Goal: Use online tool/utility: Utilize a website feature to perform a specific function

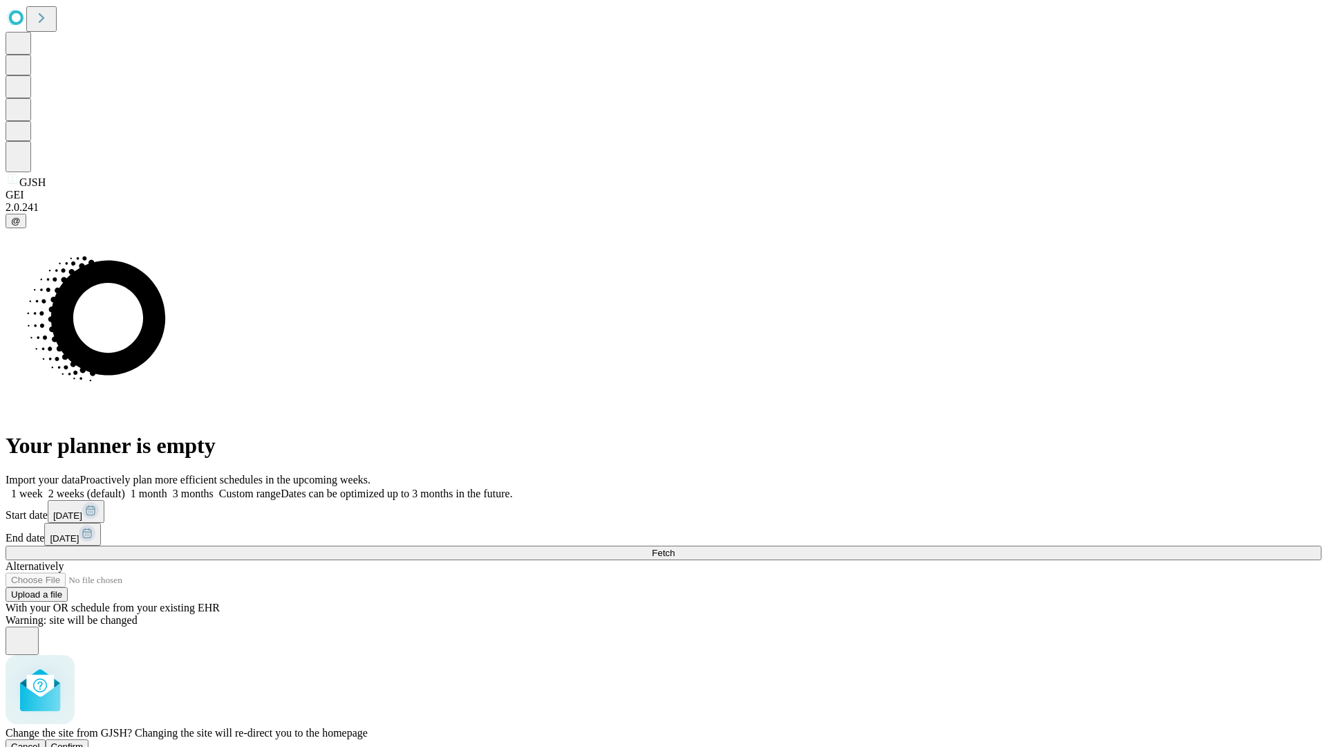
click at [84, 741] on span "Confirm" at bounding box center [67, 746] width 32 height 10
click at [43, 487] on label "1 week" at bounding box center [24, 493] width 37 height 12
click at [675, 548] on span "Fetch" at bounding box center [663, 553] width 23 height 10
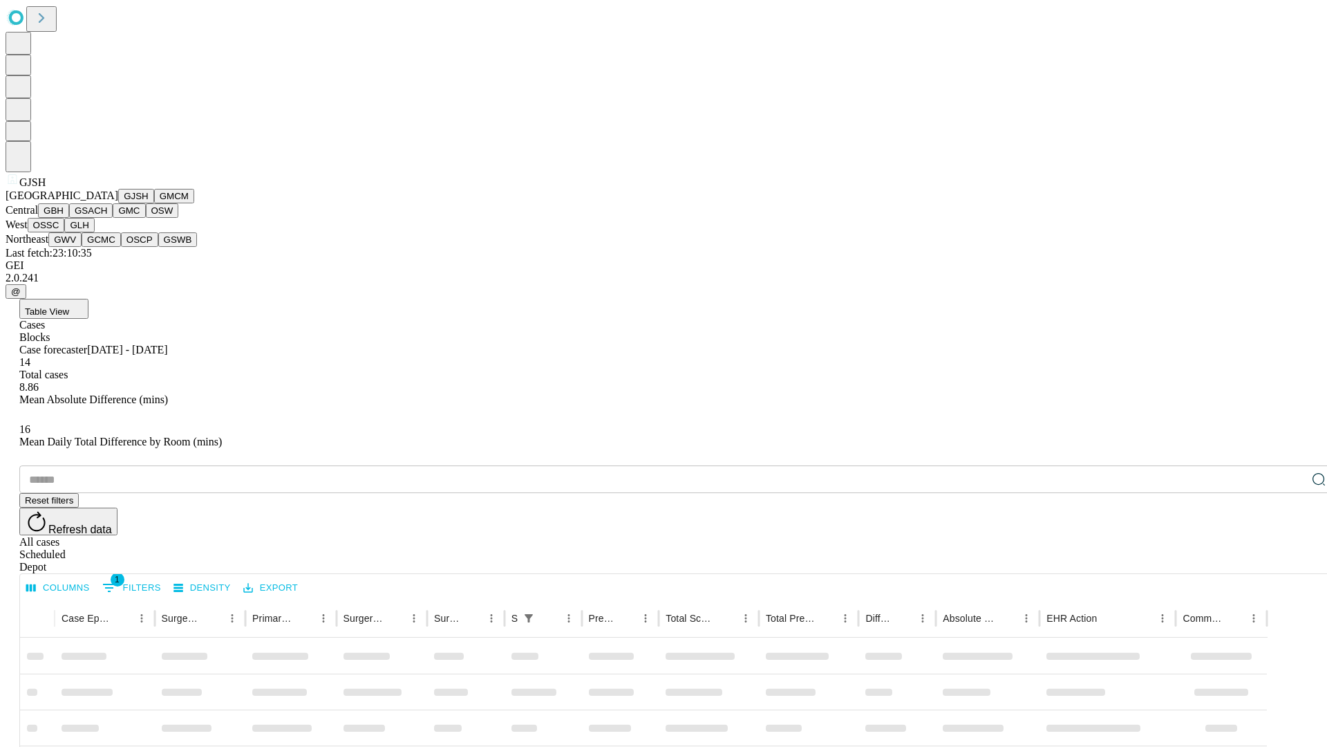
click at [154, 203] on button "GMCM" at bounding box center [174, 196] width 40 height 15
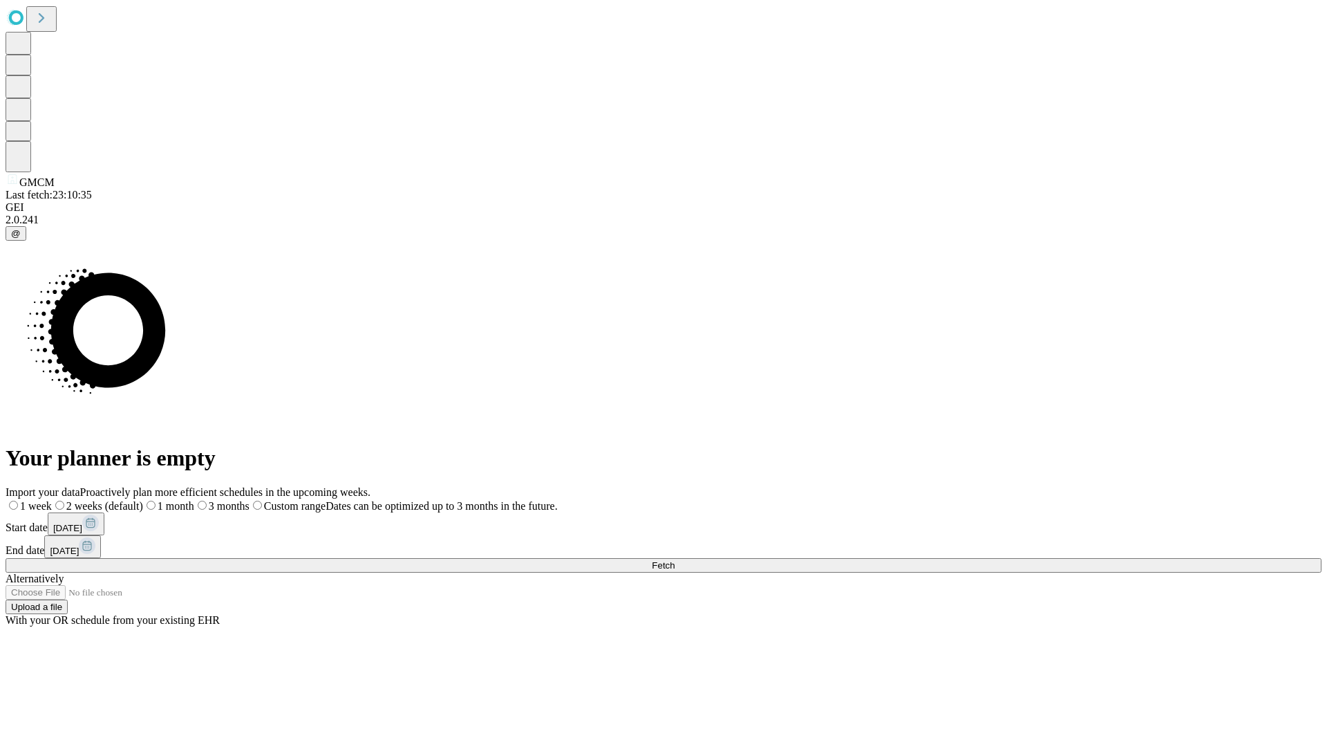
click at [52, 500] on label "1 week" at bounding box center [29, 506] width 46 height 12
click at [675, 560] on span "Fetch" at bounding box center [663, 565] width 23 height 10
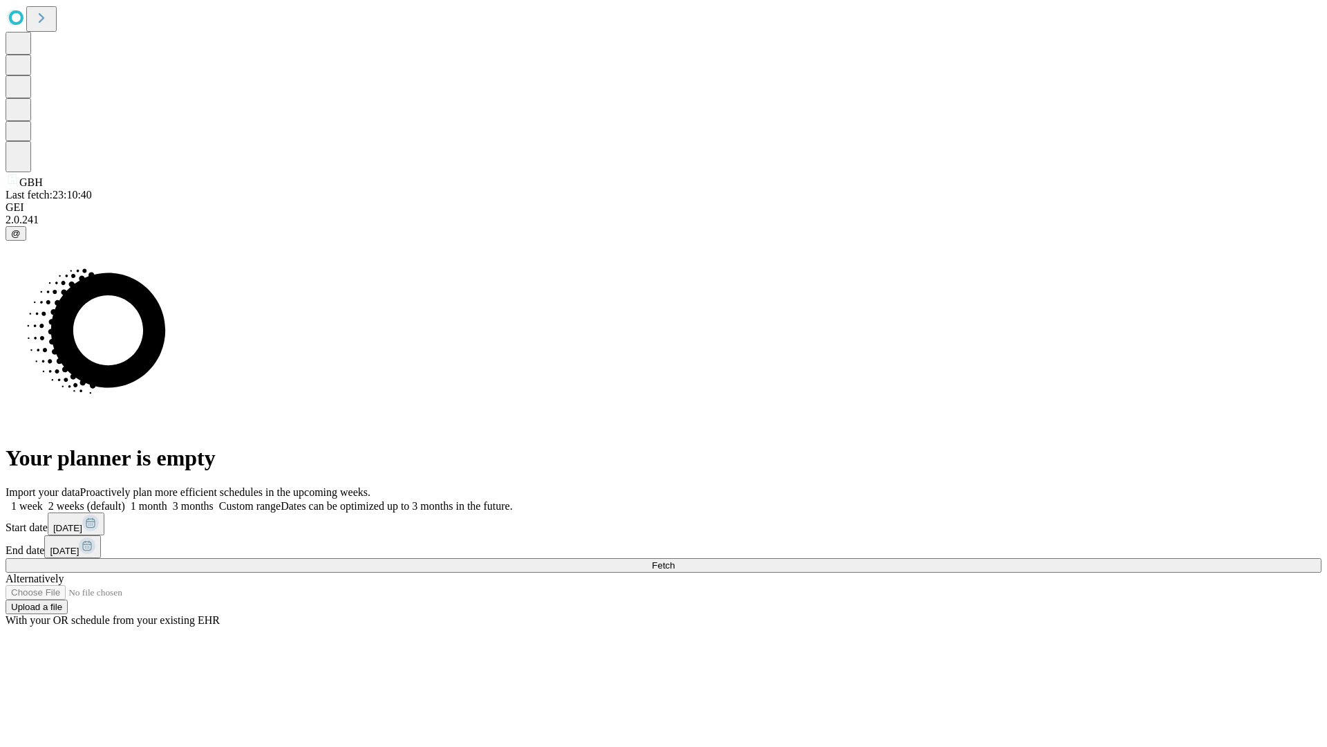
click at [43, 500] on label "1 week" at bounding box center [24, 506] width 37 height 12
click at [675, 560] on span "Fetch" at bounding box center [663, 565] width 23 height 10
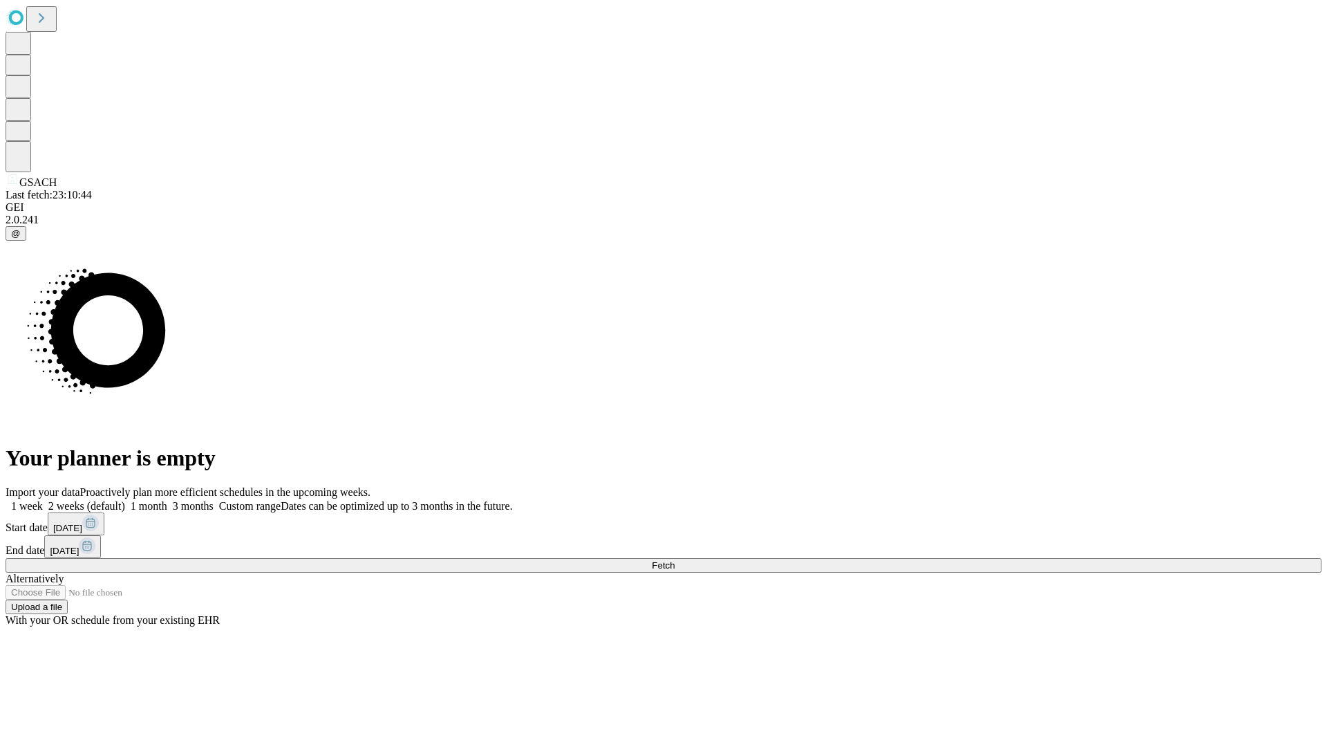
click at [43, 500] on label "1 week" at bounding box center [24, 506] width 37 height 12
click at [675, 560] on span "Fetch" at bounding box center [663, 565] width 23 height 10
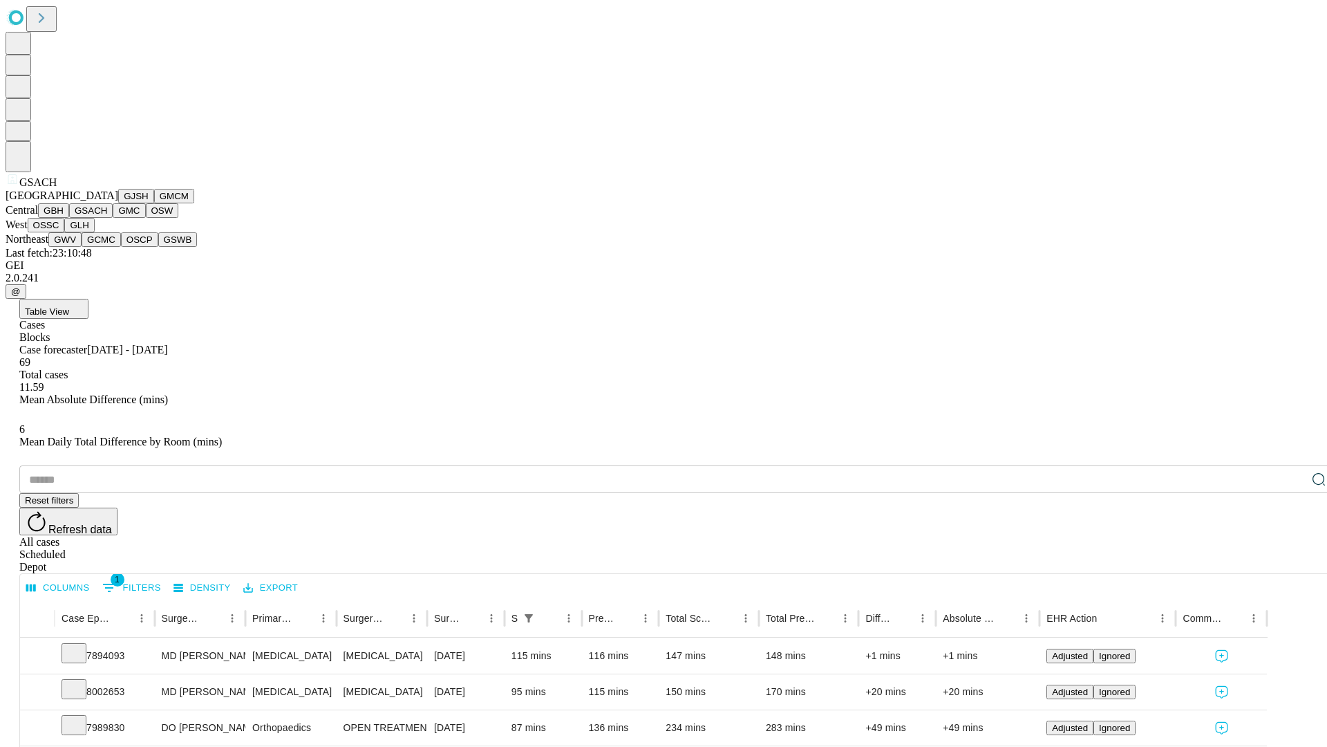
click at [113, 218] on button "GMC" at bounding box center [129, 210] width 32 height 15
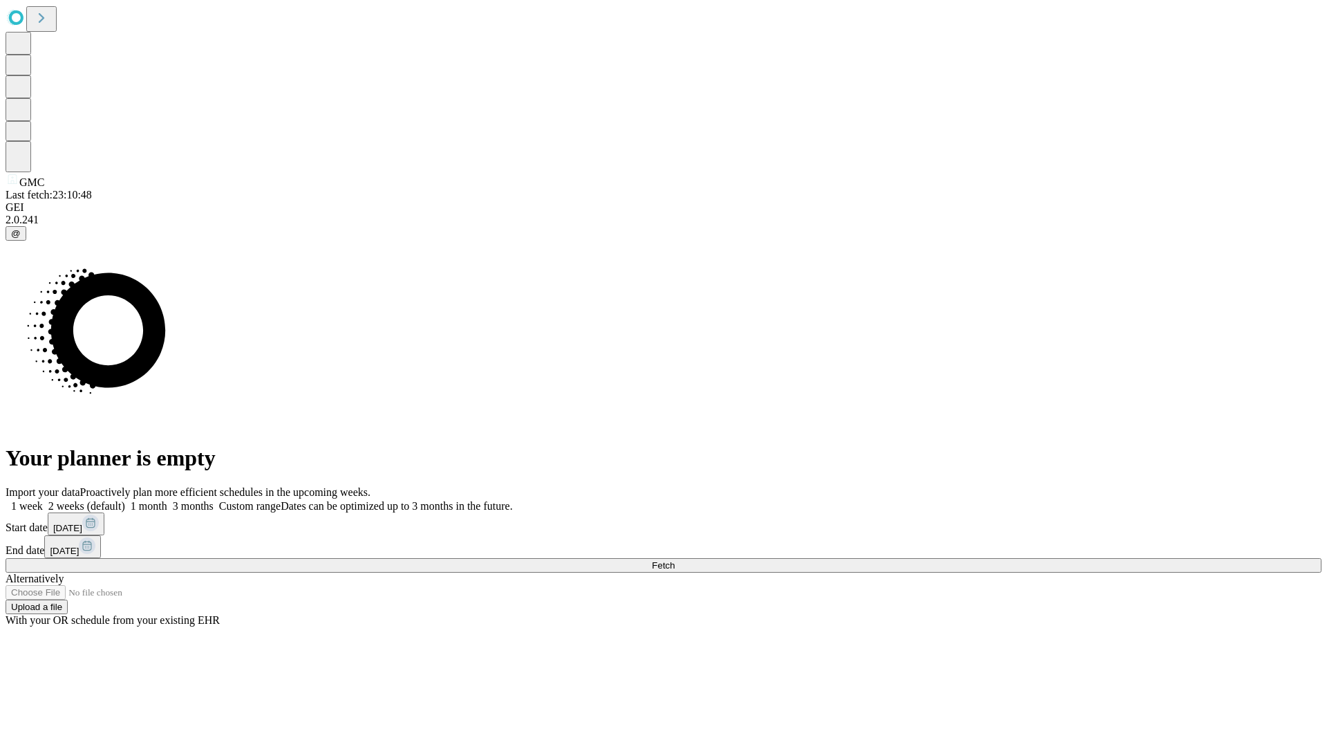
click at [43, 500] on label "1 week" at bounding box center [24, 506] width 37 height 12
click at [675, 560] on span "Fetch" at bounding box center [663, 565] width 23 height 10
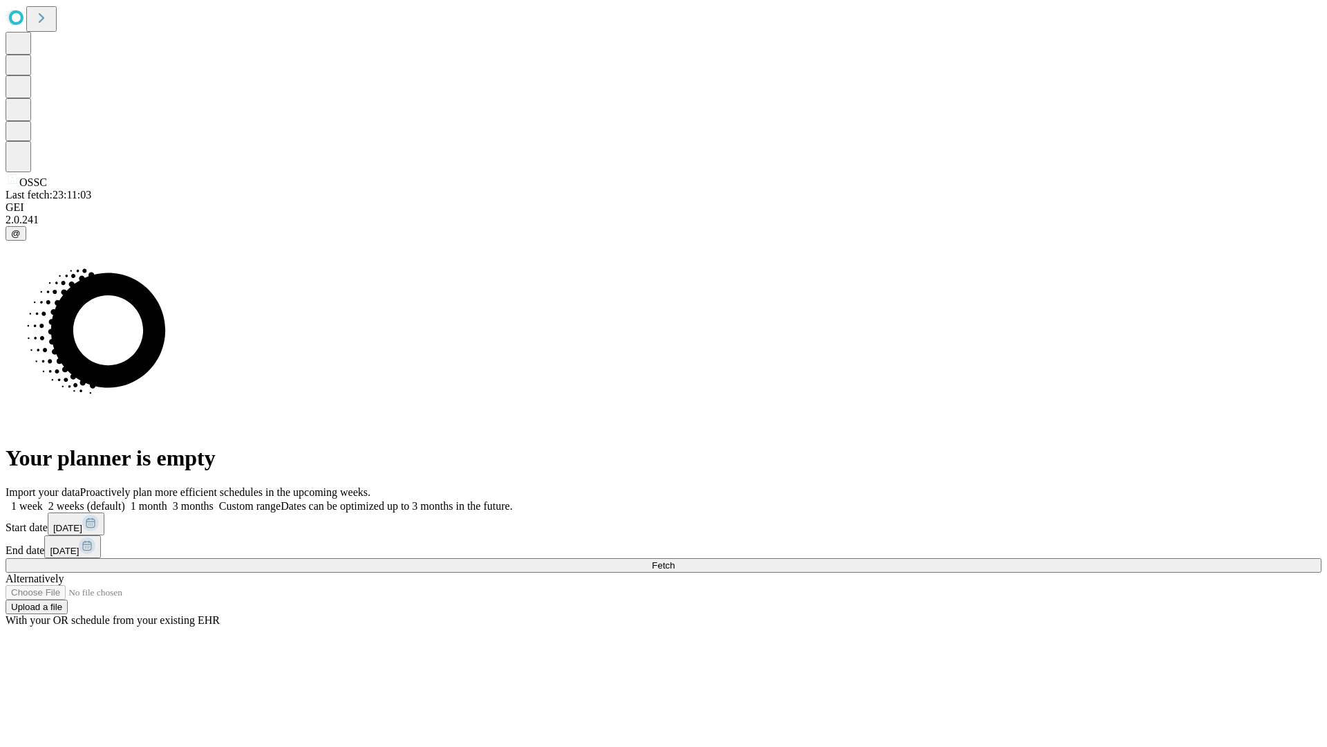
click at [43, 500] on label "1 week" at bounding box center [24, 506] width 37 height 12
click at [675, 560] on span "Fetch" at bounding box center [663, 565] width 23 height 10
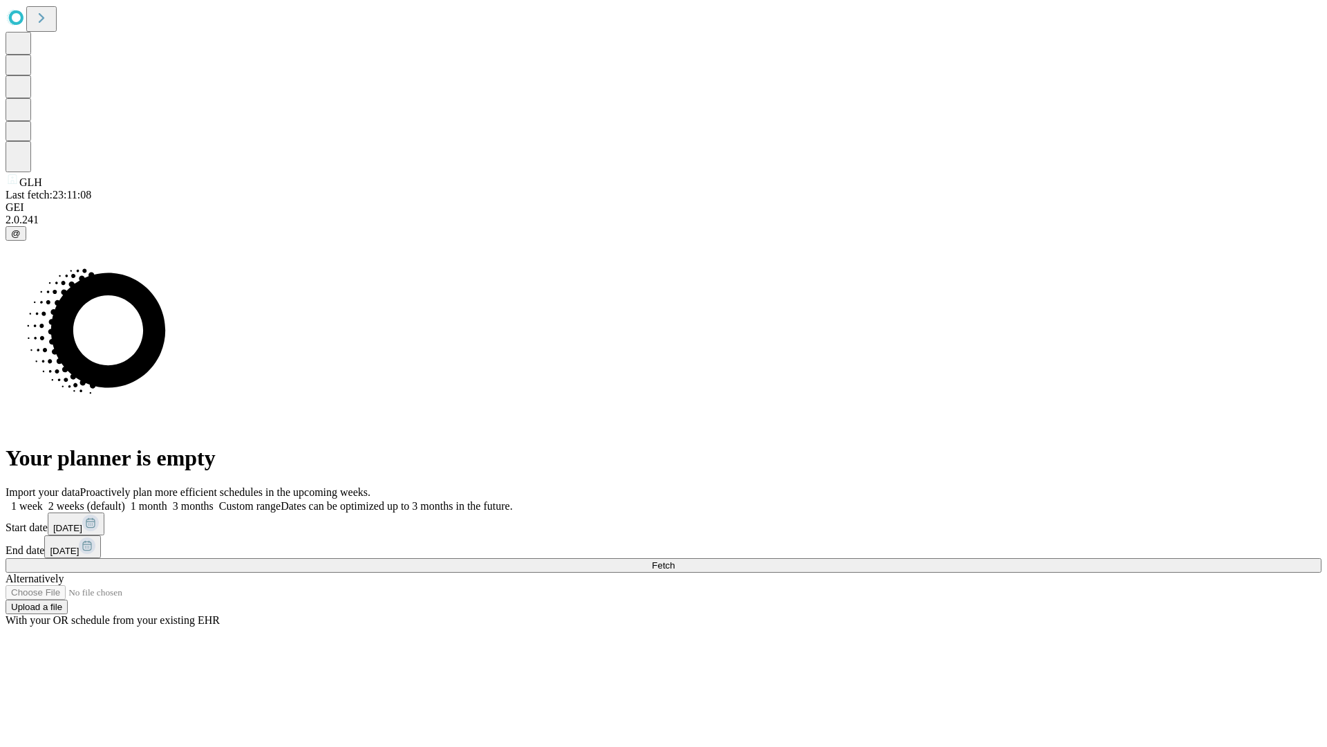
click at [675, 560] on span "Fetch" at bounding box center [663, 565] width 23 height 10
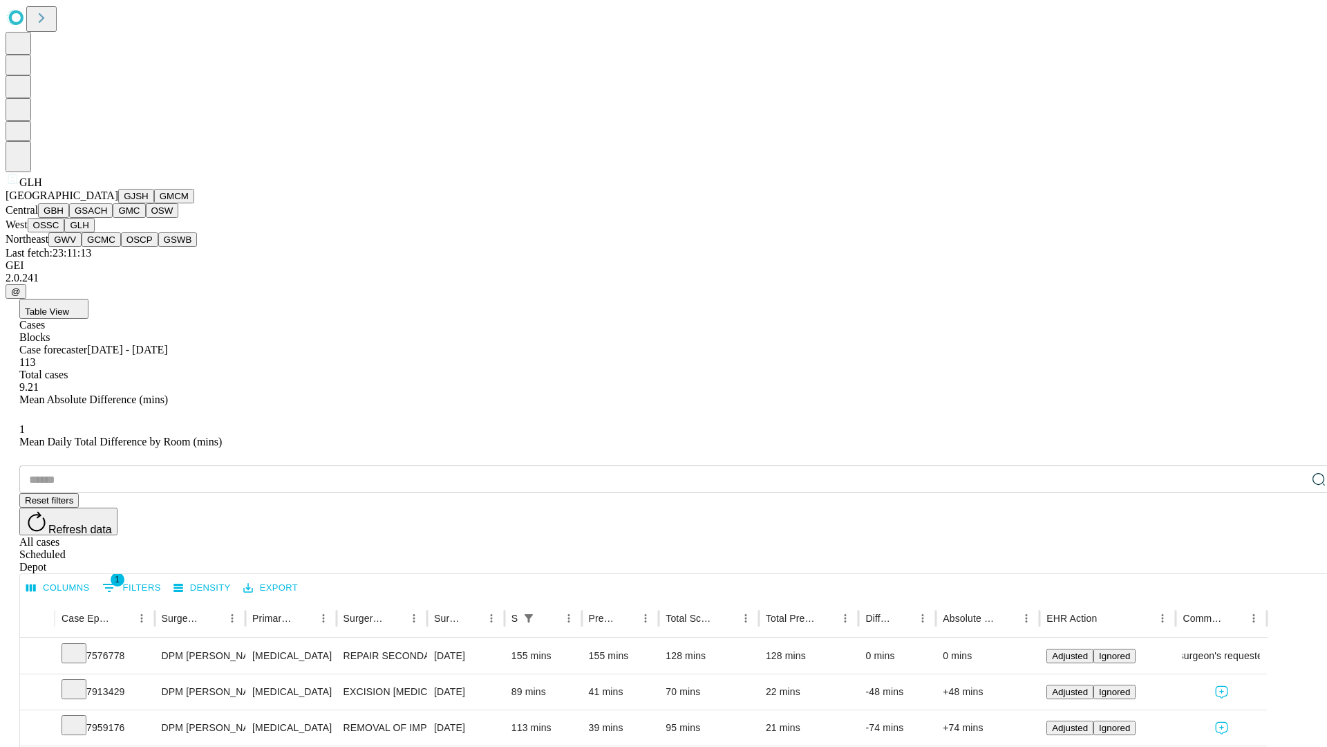
click at [82, 247] on button "GWV" at bounding box center [64, 239] width 33 height 15
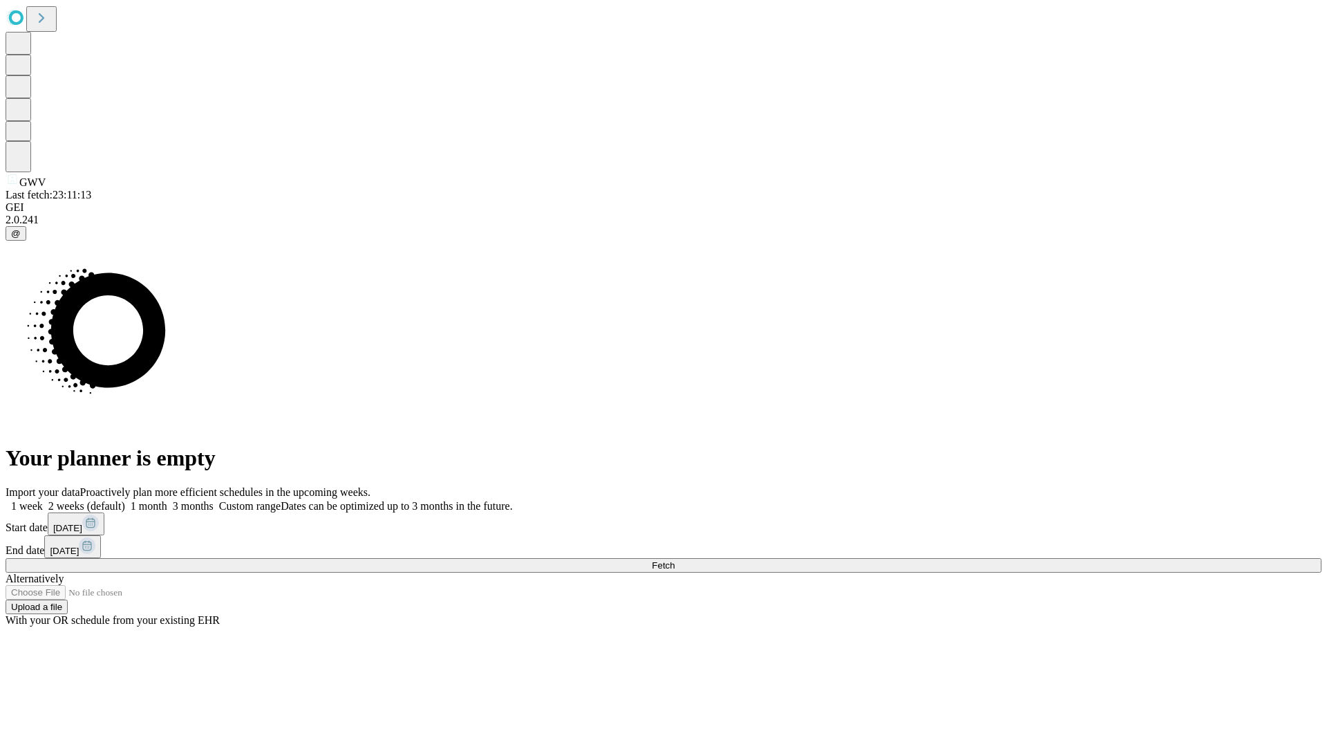
click at [43, 500] on label "1 week" at bounding box center [24, 506] width 37 height 12
click at [675, 560] on span "Fetch" at bounding box center [663, 565] width 23 height 10
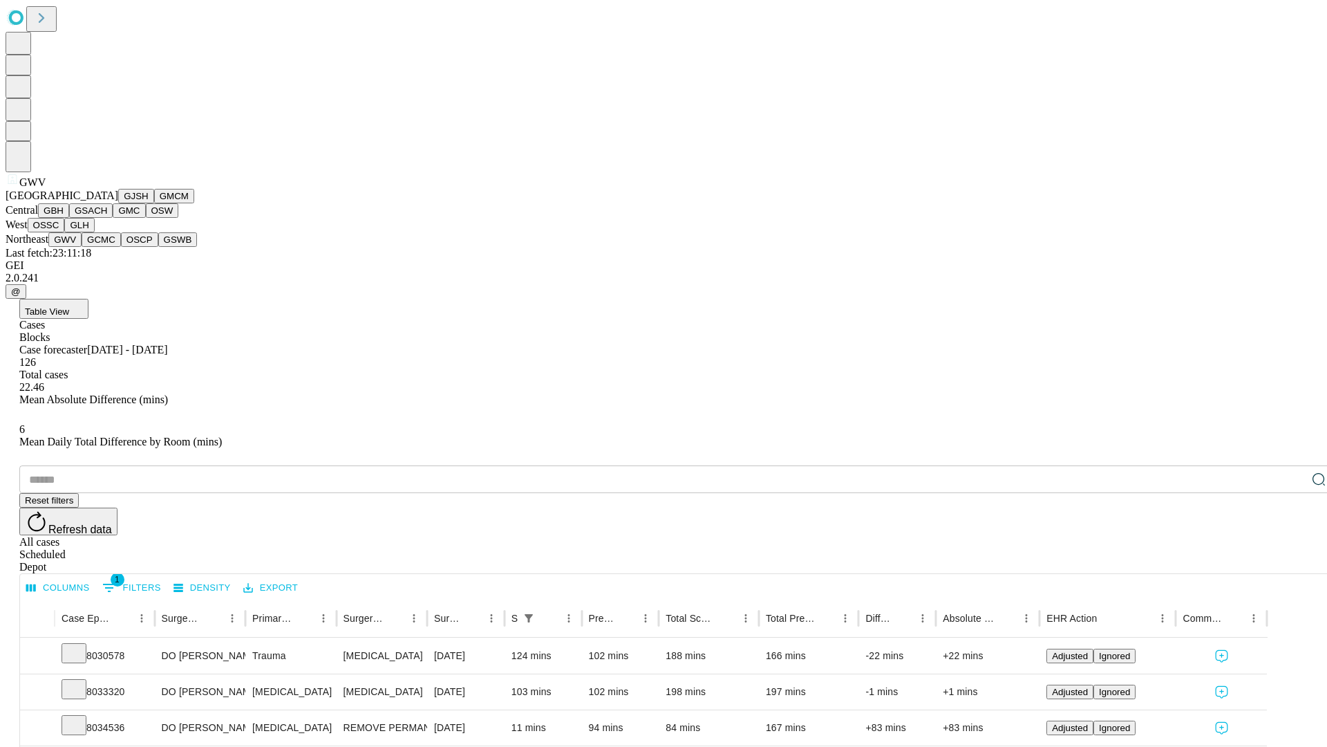
click at [107, 247] on button "GCMC" at bounding box center [101, 239] width 39 height 15
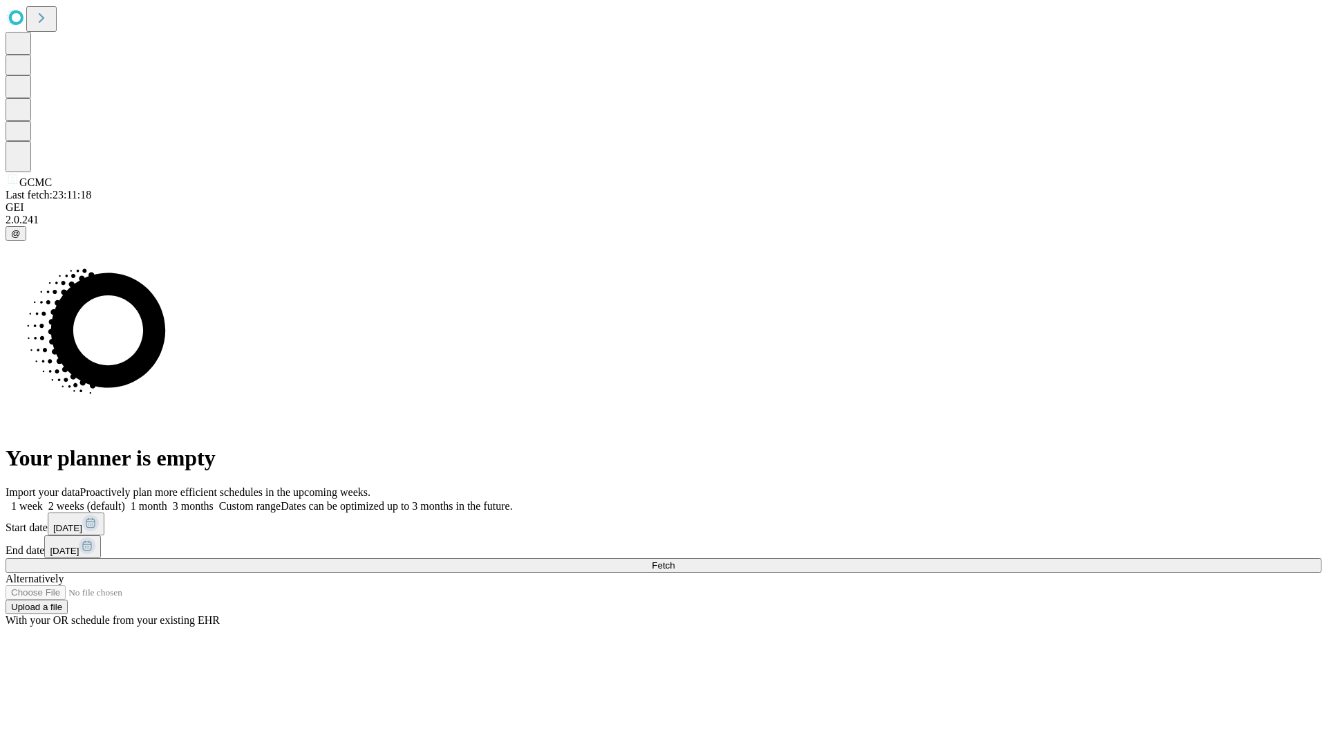
click at [43, 500] on label "1 week" at bounding box center [24, 506] width 37 height 12
click at [675, 560] on span "Fetch" at bounding box center [663, 565] width 23 height 10
